Goal: Information Seeking & Learning: Find specific page/section

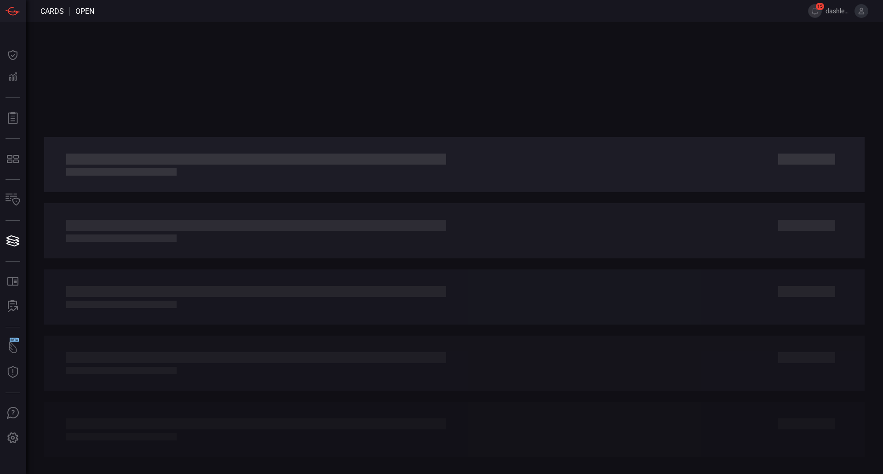
click at [102, 61] on div at bounding box center [455, 248] width 858 height 452
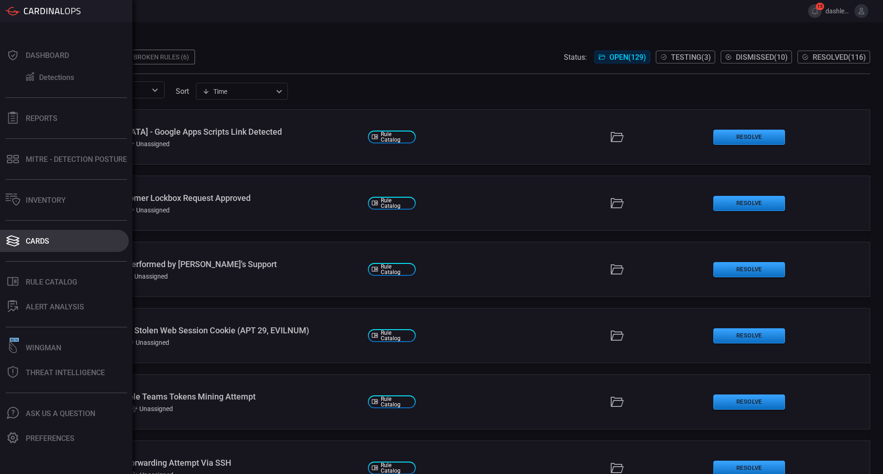
click at [28, 231] on button "Cards" at bounding box center [64, 241] width 129 height 22
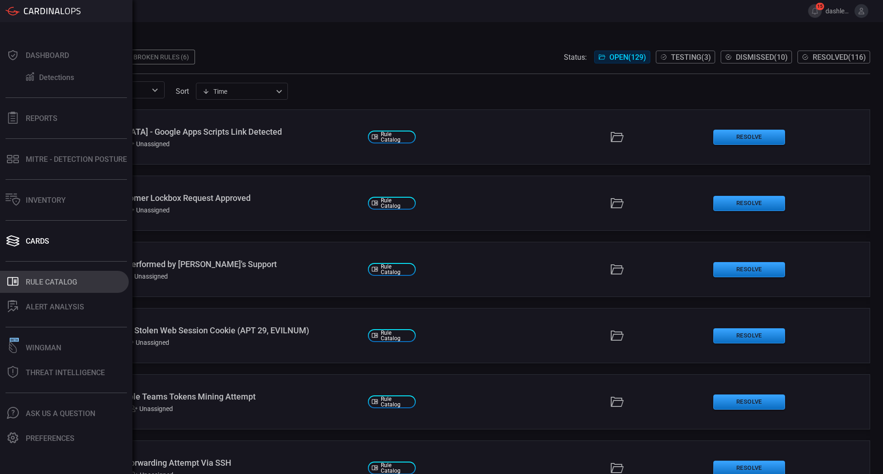
click at [32, 275] on button ".st0_rule_catalog_icon{fill: currentColor;} Rule Catalog" at bounding box center [64, 282] width 129 height 22
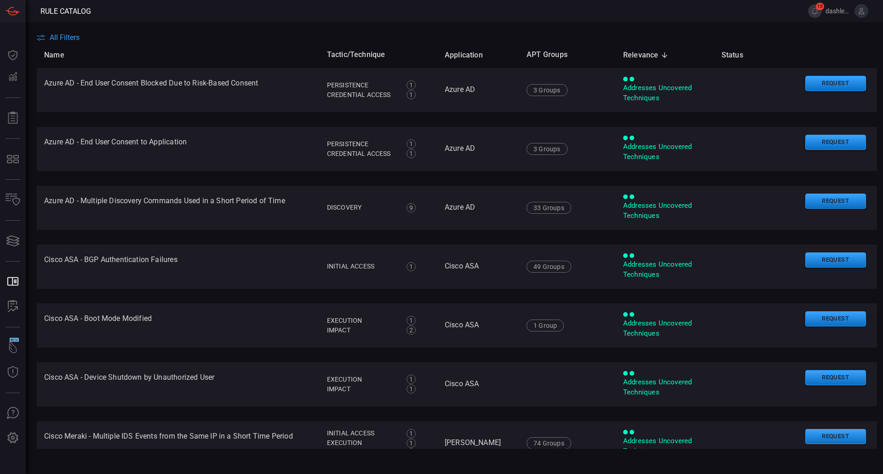
click at [53, 29] on main "All Filters Name Tactic/Technique Application APT Groups Relevance sorted desce…" at bounding box center [441, 248] width 883 height 452
click at [54, 30] on main "All Filters Name Tactic/Technique Application APT Groups Relevance sorted desce…" at bounding box center [441, 248] width 883 height 452
click at [57, 34] on span "All Filters" at bounding box center [65, 37] width 30 height 9
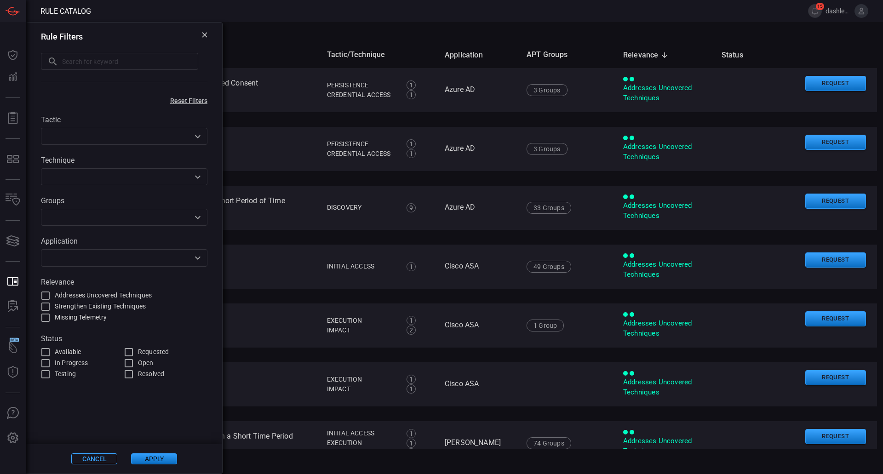
click at [142, 58] on input "text" at bounding box center [130, 61] width 136 height 17
type input "Lumma"
click at [161, 463] on button "Apply" at bounding box center [154, 459] width 46 height 11
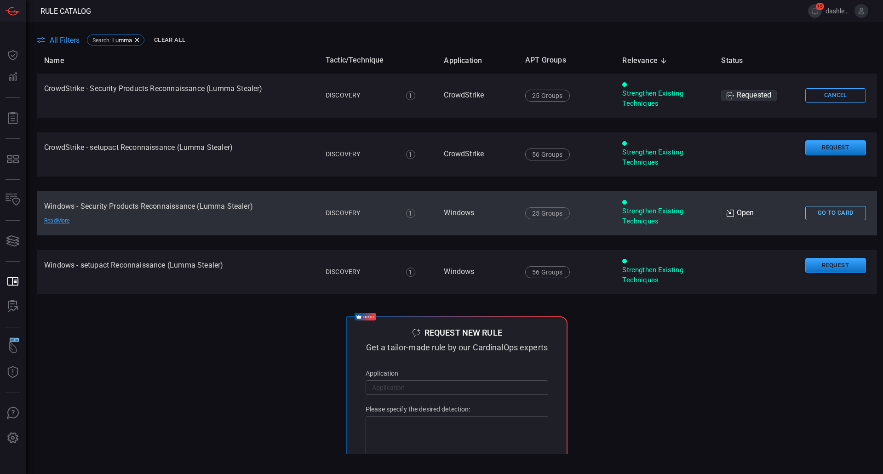
click at [824, 211] on button "Go To Card" at bounding box center [836, 213] width 61 height 14
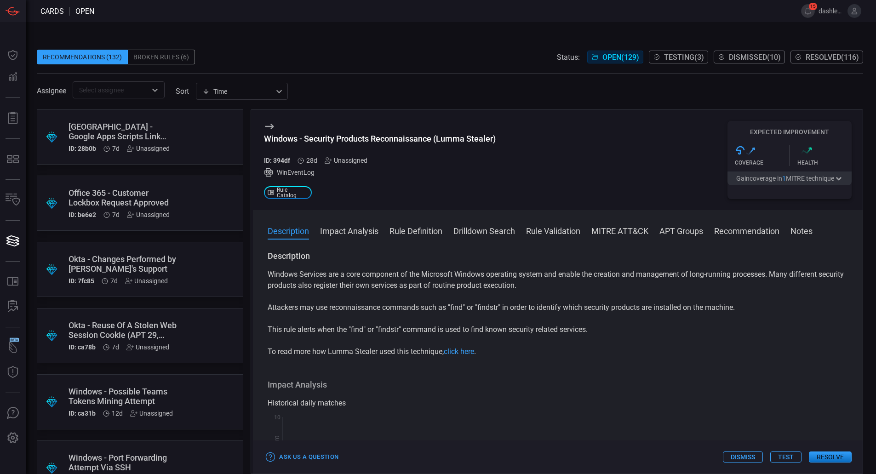
click at [100, 32] on div "Recommendations (132) Broken Rules (6) Status: Open ( 129 ) Testing ( 3 ) Dismi…" at bounding box center [451, 248] width 851 height 452
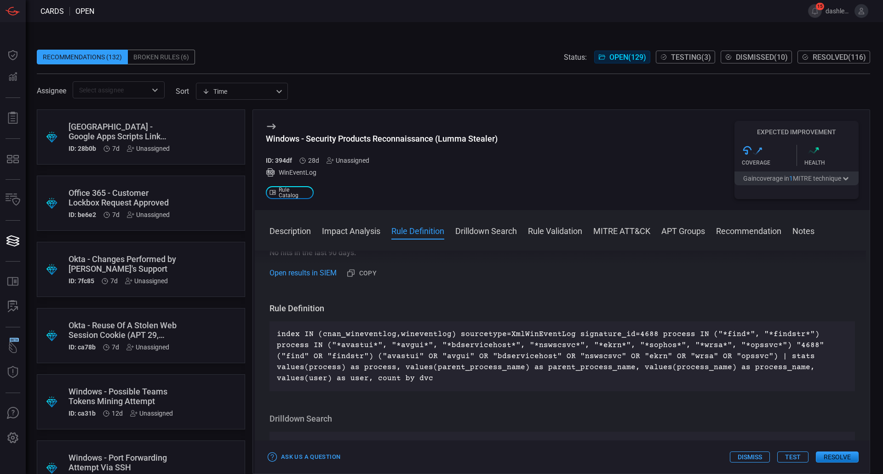
scroll to position [258, 0]
drag, startPoint x: 661, startPoint y: 334, endPoint x: 737, endPoint y: 336, distance: 76.9
click at [737, 336] on p "index IN (cnan_wineventlog,wineventlog) sourcetype=XmlWinEventLog signature_id=…" at bounding box center [562, 355] width 571 height 55
click at [739, 341] on p "index IN (cnan_wineventlog,wineventlog) sourcetype=XmlWinEventLog signature_id=…" at bounding box center [562, 355] width 571 height 55
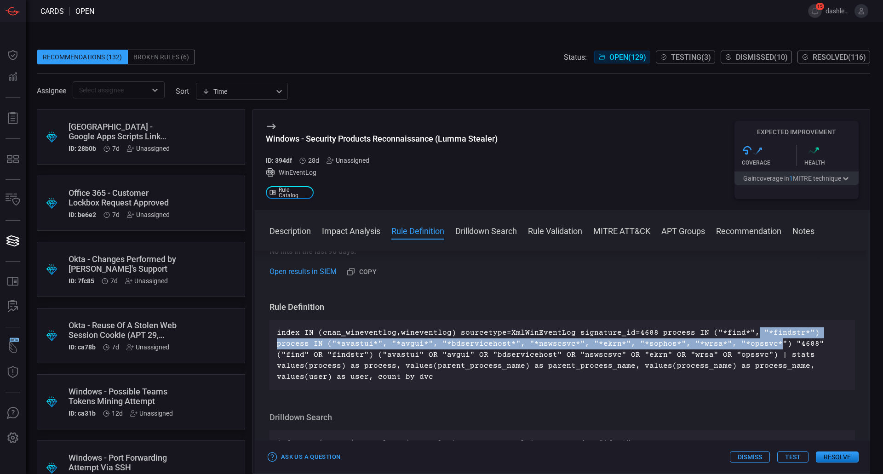
drag, startPoint x: 731, startPoint y: 339, endPoint x: 741, endPoint y: 338, distance: 10.7
click at [741, 338] on p "index IN (cnan_wineventlog,wineventlog) sourcetype=XmlWinEventLog signature_id=…" at bounding box center [562, 355] width 571 height 55
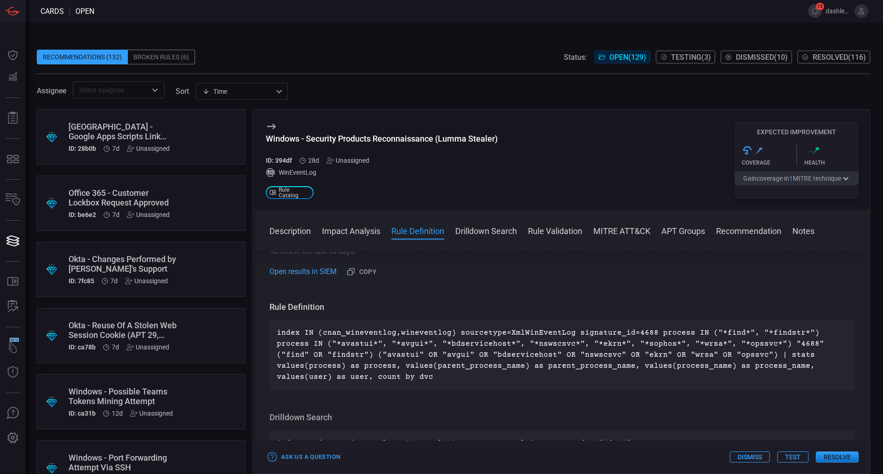
click at [695, 351] on p "index IN (cnan_wineventlog,wineventlog) sourcetype=XmlWinEventLog signature_id=…" at bounding box center [562, 355] width 571 height 55
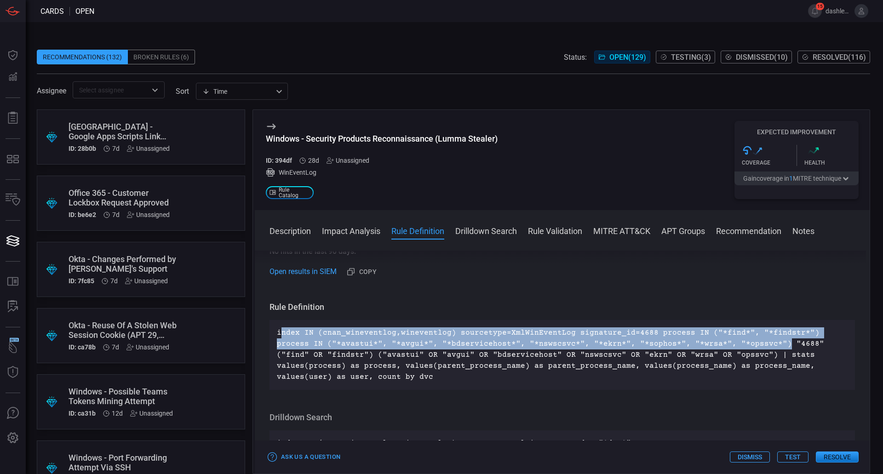
drag, startPoint x: 737, startPoint y: 340, endPoint x: 279, endPoint y: 334, distance: 457.8
click at [279, 334] on p "index IN (cnan_wineventlog,wineventlog) sourcetype=XmlWinEventLog signature_id=…" at bounding box center [562, 355] width 571 height 55
click at [76, 31] on div "Recommendations (132) Broken Rules (6) Status: Open ( 129 ) Testing ( 3 ) Dismi…" at bounding box center [455, 248] width 858 height 452
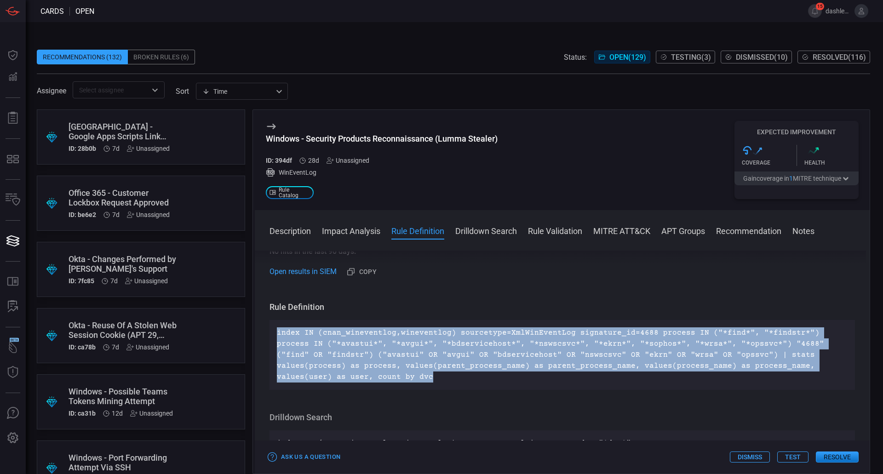
drag, startPoint x: 285, startPoint y: 359, endPoint x: 265, endPoint y: 337, distance: 30.0
click at [265, 337] on div "Description Windows Services are a core component of the Microsoft Windows oper…" at bounding box center [562, 361] width 615 height 220
copy p "index IN (cnan_wineventlog,wineventlog) sourcetype=XmlWinEventLog signature_id=…"
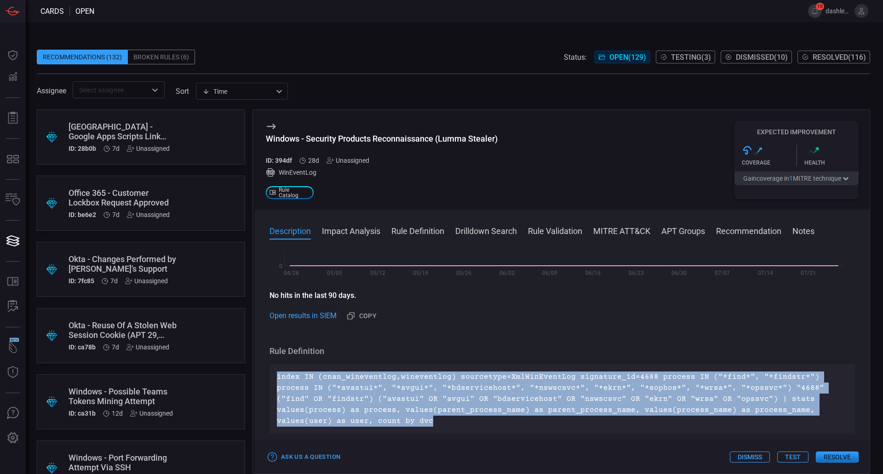
scroll to position [0, 0]
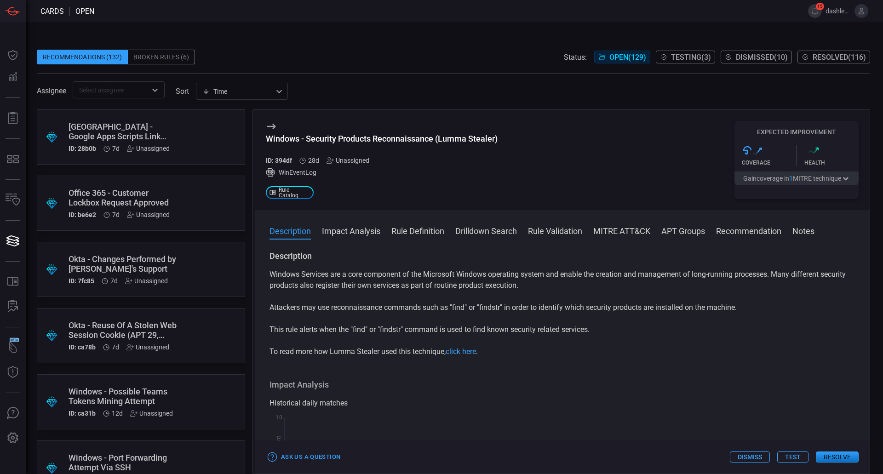
drag, startPoint x: 179, startPoint y: 90, endPoint x: 142, endPoint y: 104, distance: 39.7
click at [179, 91] on label "sort" at bounding box center [182, 91] width 13 height 9
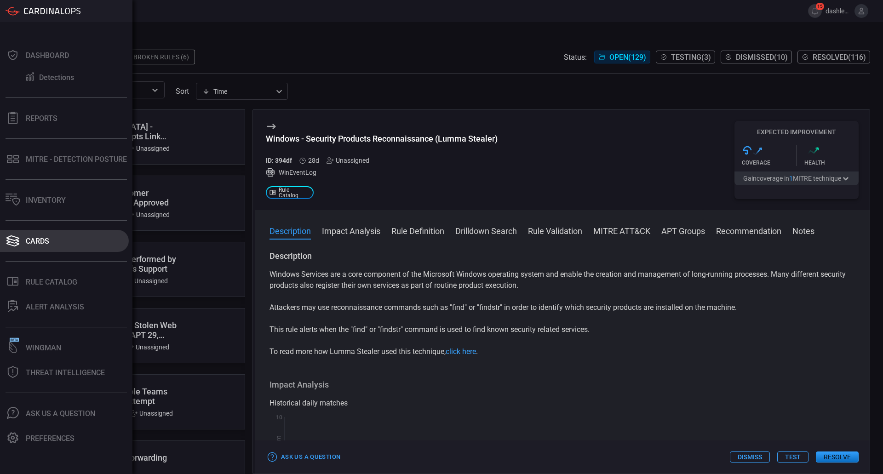
click at [33, 250] on button "Cards" at bounding box center [64, 241] width 129 height 22
click at [39, 242] on div "Cards" at bounding box center [37, 241] width 23 height 9
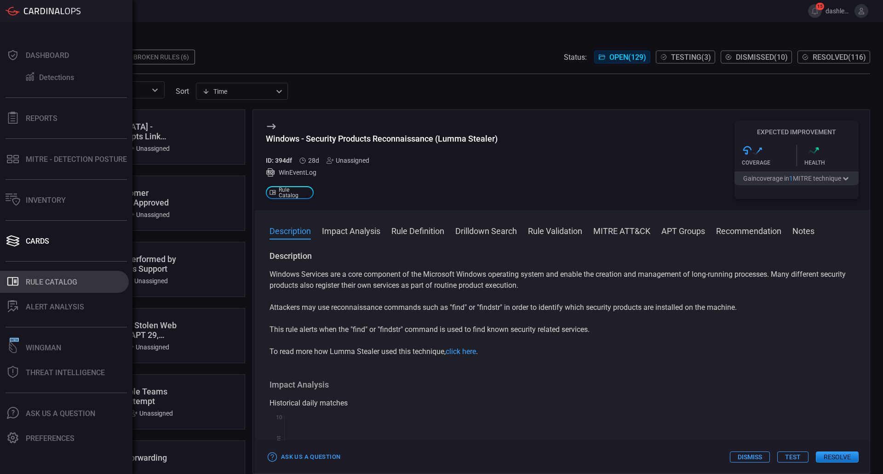
click at [70, 287] on button ".st0_rule_catalog_icon{fill: currentColor;} Rule Catalog" at bounding box center [64, 282] width 129 height 22
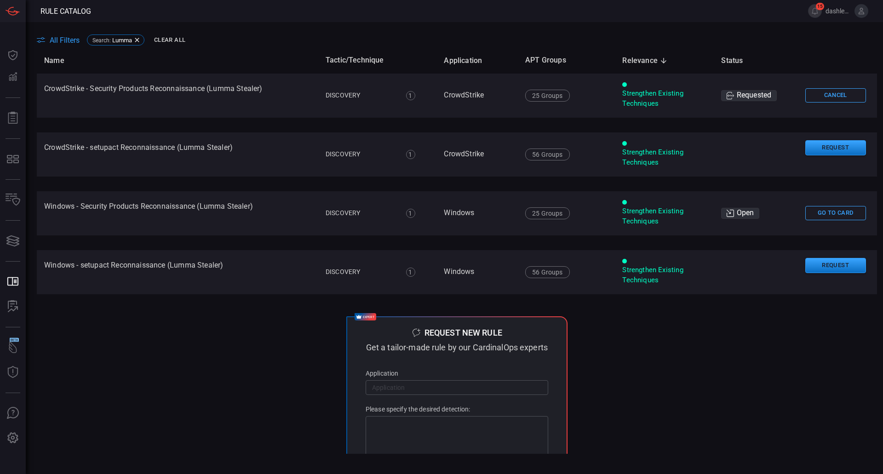
click at [53, 39] on span "All Filters" at bounding box center [65, 40] width 30 height 9
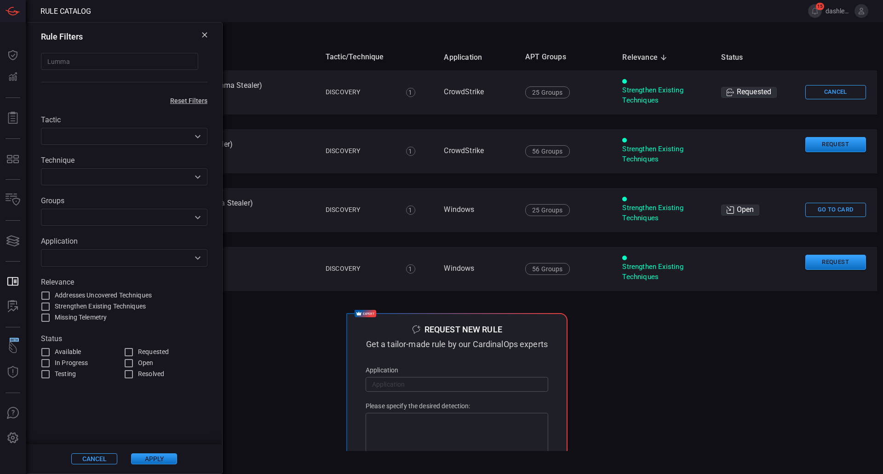
drag, startPoint x: 134, startPoint y: 52, endPoint x: 133, endPoint y: 57, distance: 4.6
click at [133, 56] on div "Rule Filters Lumma ​" at bounding box center [124, 58] width 196 height 71
drag, startPoint x: 133, startPoint y: 58, endPoint x: 31, endPoint y: 61, distance: 102.2
click at [31, 61] on div "Rule Filters Lumma ​" at bounding box center [124, 58] width 196 height 71
type input "Port forwarding"
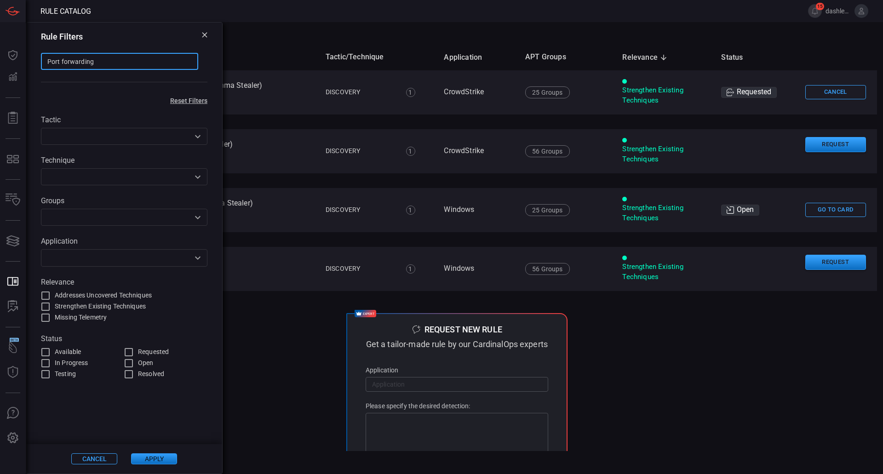
click at [156, 456] on button "Apply" at bounding box center [154, 459] width 46 height 11
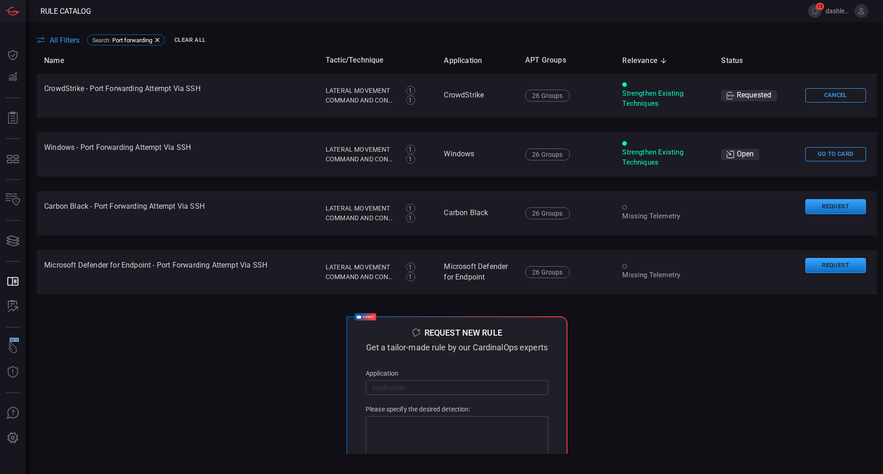
click at [323, 474] on html "Rule Catalog 15 dashley.[PERSON_NAME] Dashboard Dashboard Detections Detections…" at bounding box center [441, 237] width 883 height 474
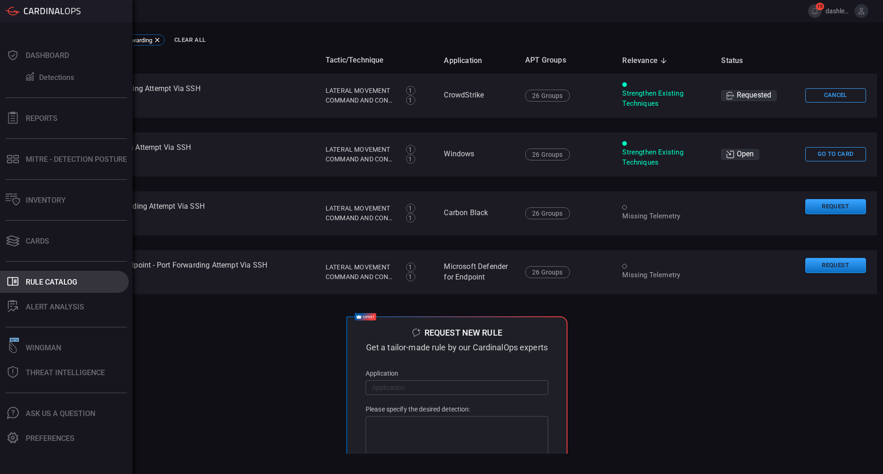
click at [39, 283] on div "Rule Catalog" at bounding box center [52, 282] width 52 height 9
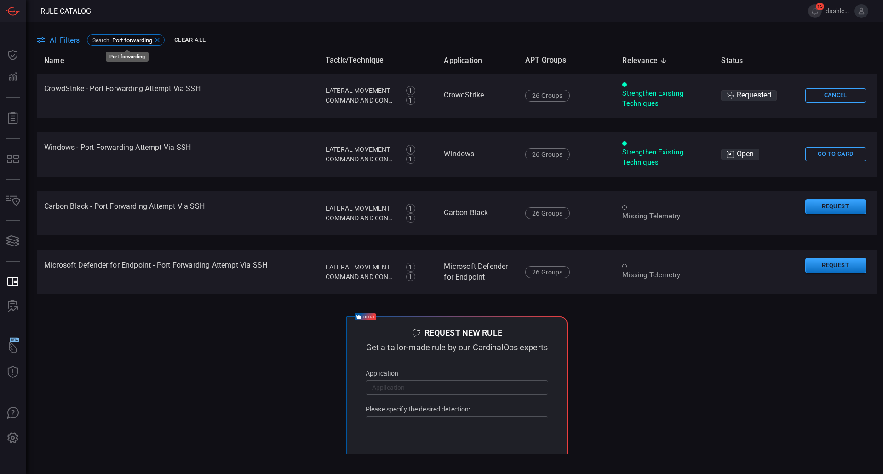
click at [158, 37] on icon at bounding box center [157, 39] width 7 height 7
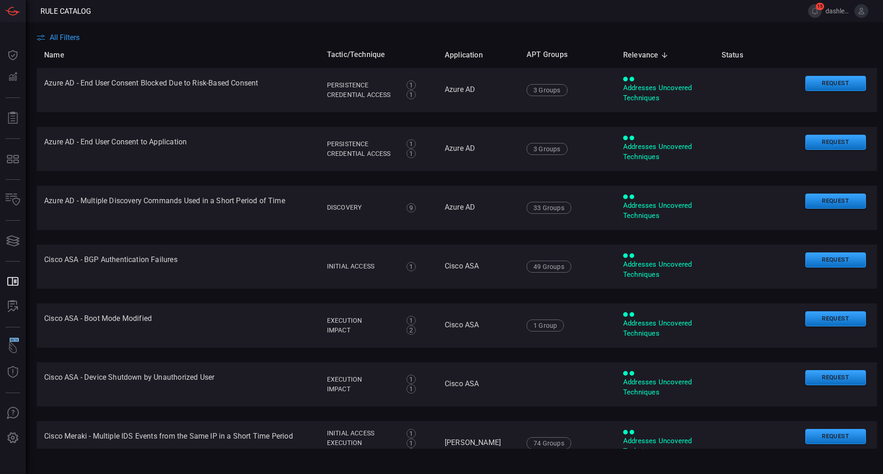
click at [53, 42] on th "Name" at bounding box center [178, 55] width 283 height 26
click at [58, 37] on span "All Filters" at bounding box center [65, 37] width 30 height 9
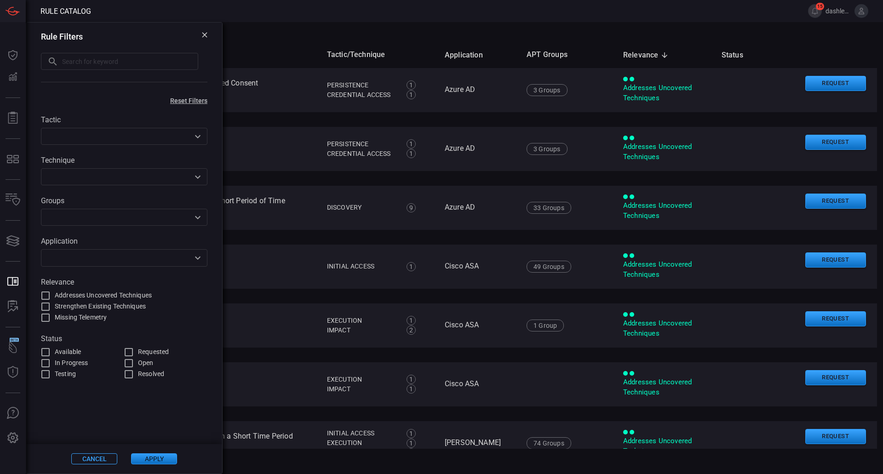
click at [93, 57] on input "text" at bounding box center [130, 61] width 136 height 17
paste input "Endpoint Protection Software Enumeration"
type input "Endpoint Protection Software Enumeration"
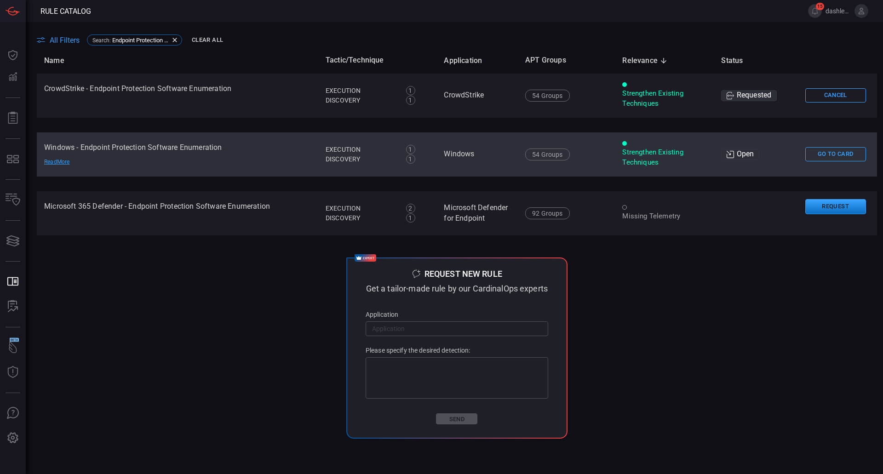
click at [833, 142] on td "Go To Card" at bounding box center [837, 154] width 79 height 44
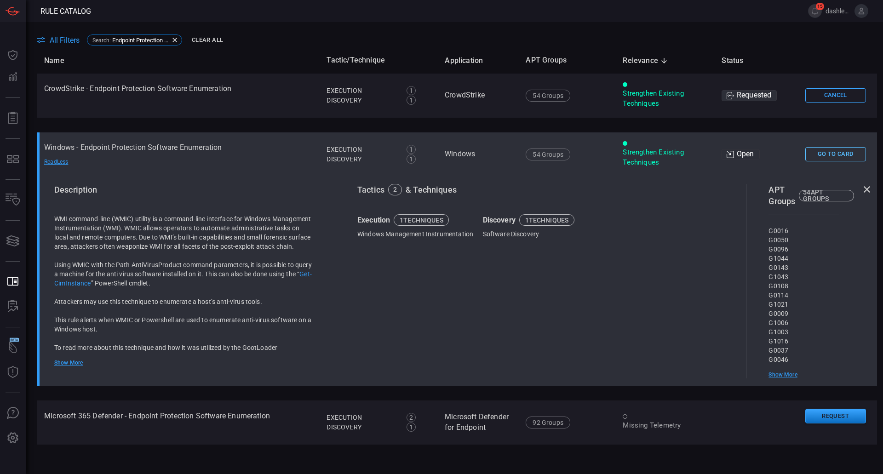
click at [829, 154] on button "Go To Card" at bounding box center [836, 154] width 61 height 14
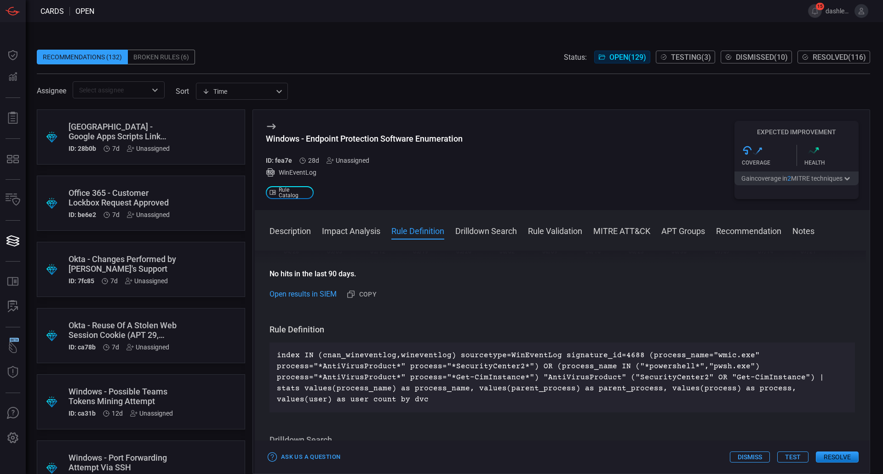
scroll to position [285, 0]
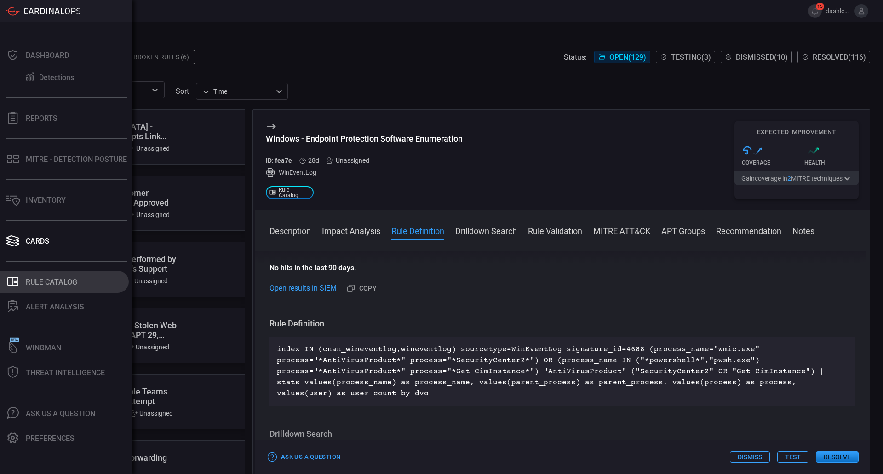
click at [40, 278] on div "Rule Catalog" at bounding box center [52, 282] width 52 height 9
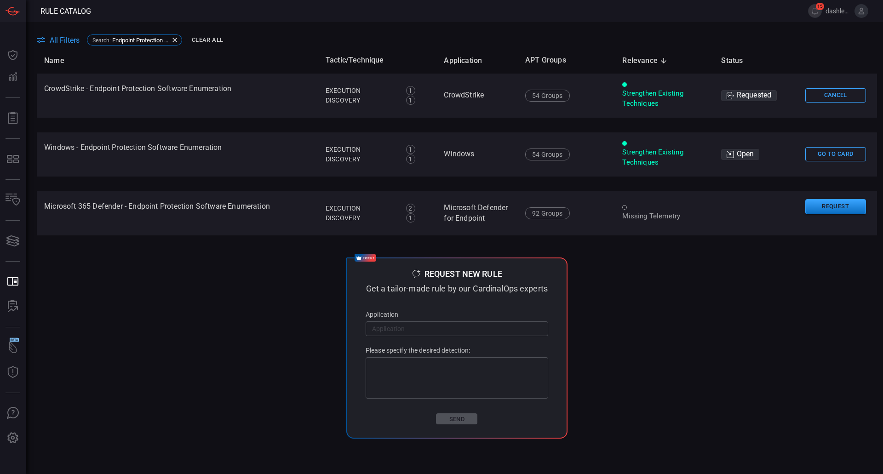
click at [71, 43] on span "All Filters" at bounding box center [65, 40] width 30 height 9
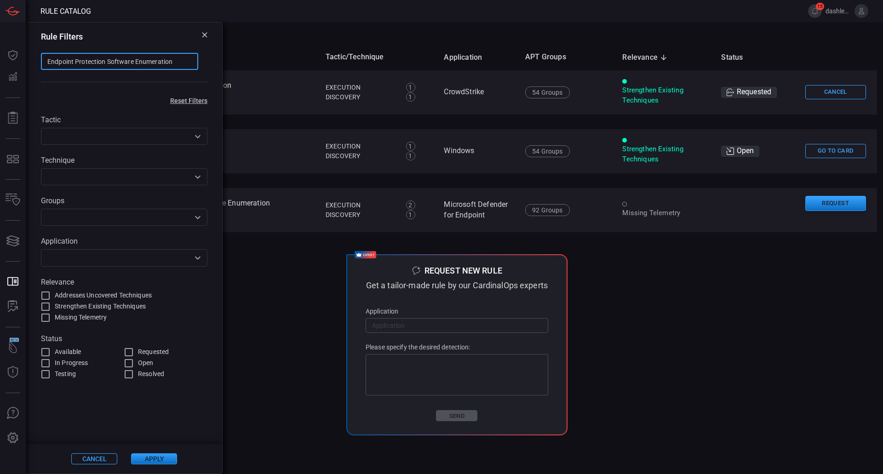
click at [142, 65] on input "Endpoint Protection Software Enumeration" at bounding box center [119, 61] width 157 height 17
type input "Lazagne"
drag, startPoint x: 168, startPoint y: 453, endPoint x: 161, endPoint y: 458, distance: 8.8
click at [161, 458] on div "Cancel Apply" at bounding box center [124, 458] width 196 height 29
click at [161, 458] on button "Apply" at bounding box center [154, 459] width 46 height 11
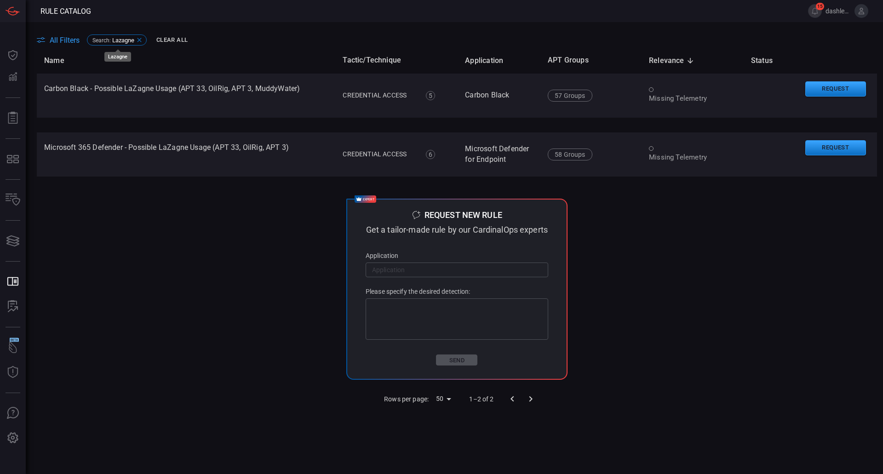
click at [143, 37] on icon at bounding box center [139, 39] width 7 height 7
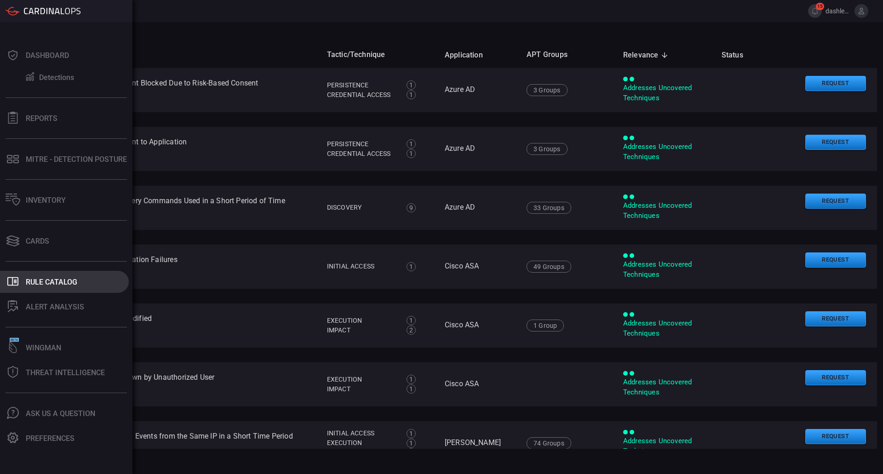
click at [59, 280] on div "Rule Catalog" at bounding box center [52, 282] width 52 height 9
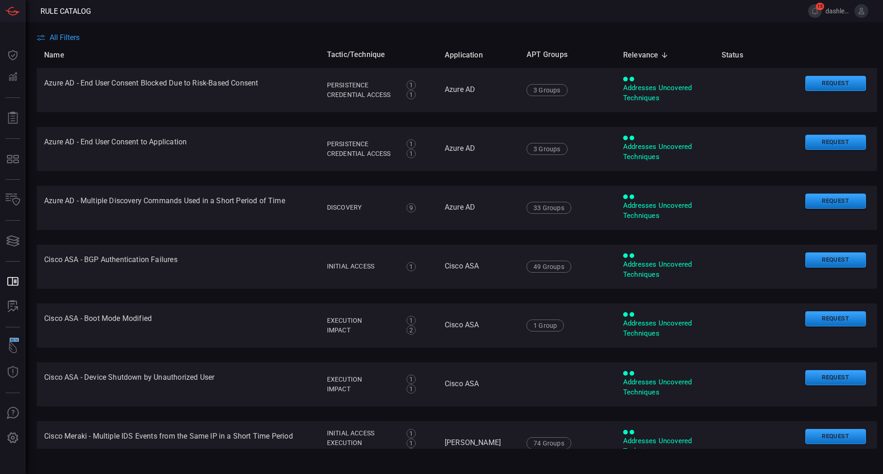
click at [190, 33] on main "All Filters Name Tactic/Technique Application APT Groups Relevance sorted desce…" at bounding box center [441, 248] width 883 height 452
click at [71, 31] on main "All Filters Name Tactic/Technique Application APT Groups Relevance sorted desce…" at bounding box center [441, 248] width 883 height 452
click at [63, 35] on span "All Filters" at bounding box center [65, 37] width 30 height 9
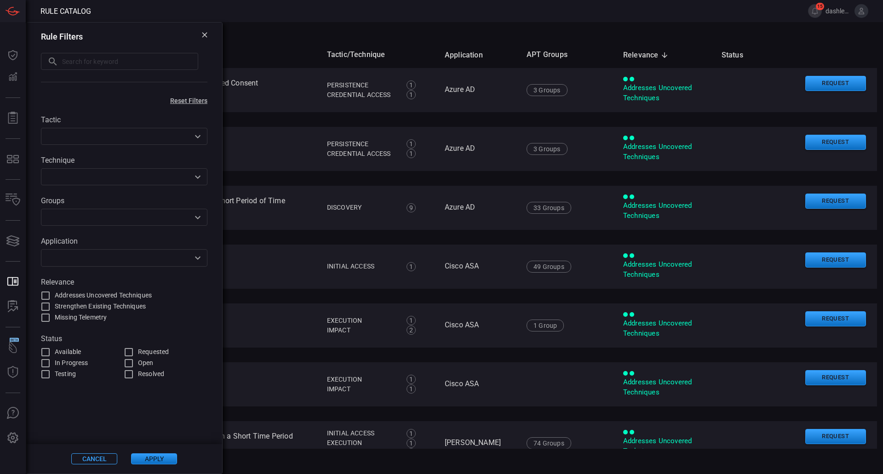
click at [87, 61] on input "text" at bounding box center [130, 61] width 136 height 17
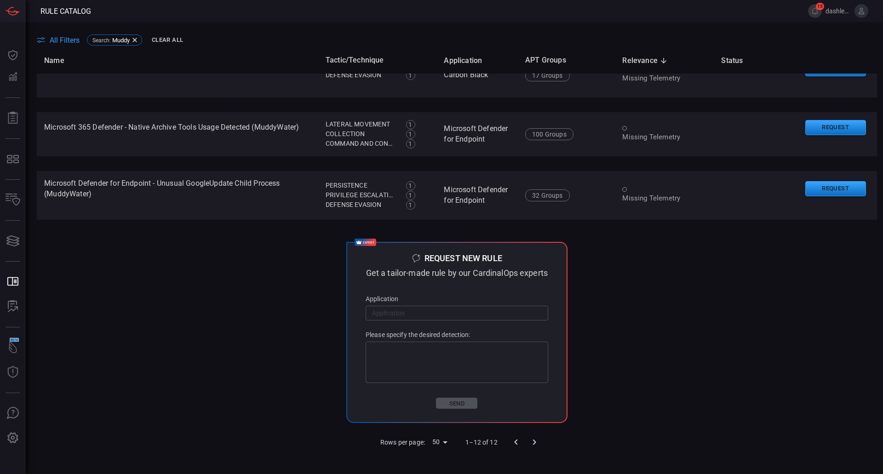
scroll to position [568, 0]
